Goal: Entertainment & Leisure: Consume media (video, audio)

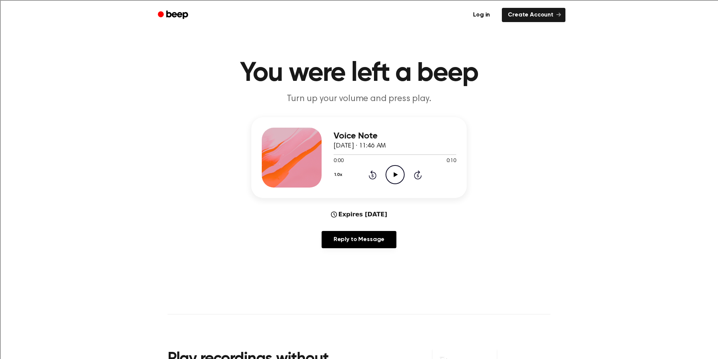
drag, startPoint x: 389, startPoint y: 165, endPoint x: 395, endPoint y: 175, distance: 11.9
click at [395, 175] on icon "Play Audio" at bounding box center [395, 174] width 19 height 19
click at [398, 171] on icon "Play Audio" at bounding box center [395, 174] width 19 height 19
